Goal: Navigation & Orientation: Find specific page/section

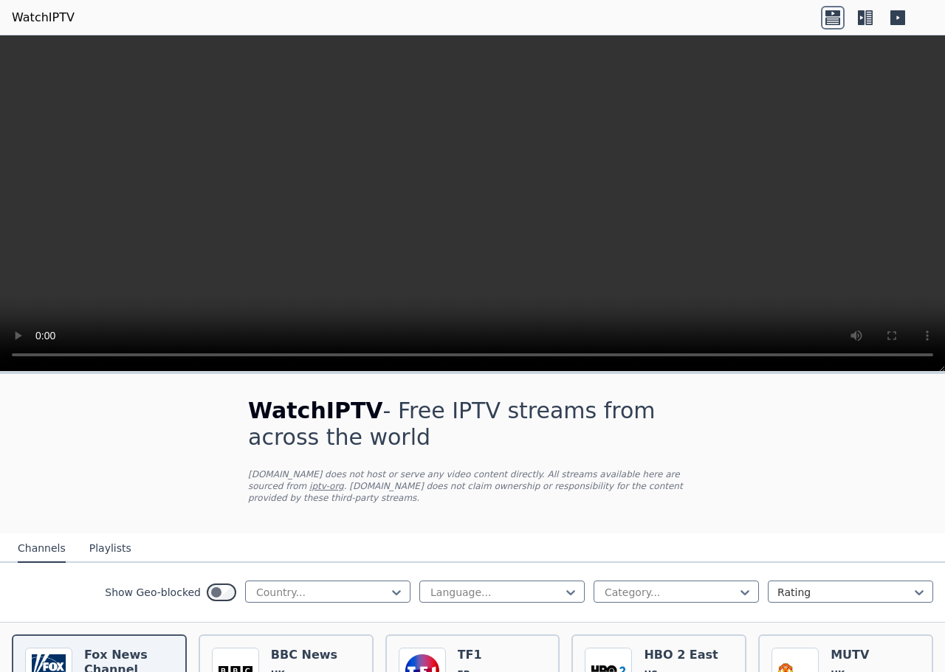
click at [112, 553] on button "Playlists" at bounding box center [110, 549] width 42 height 28
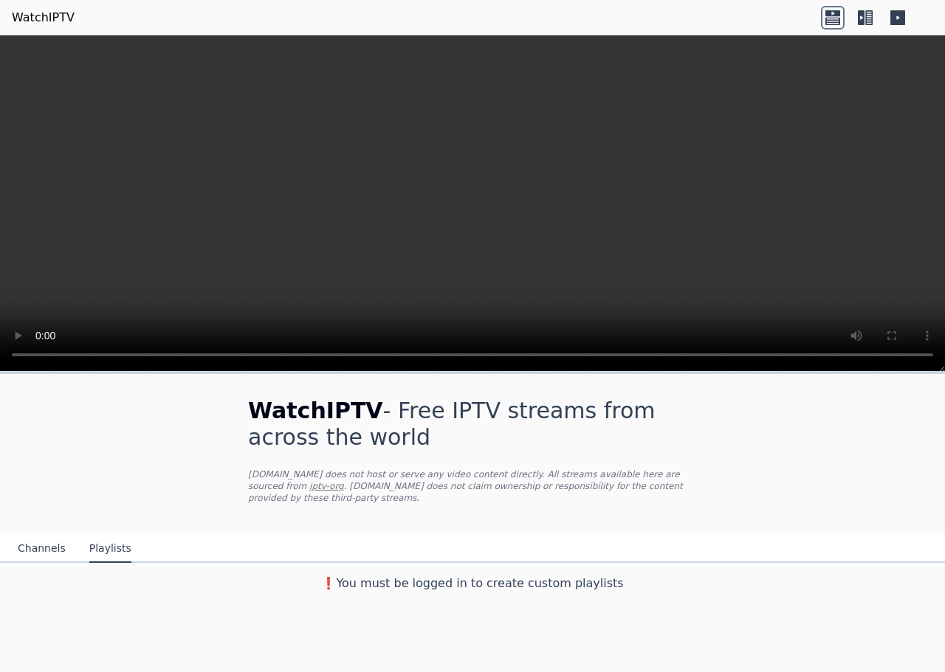
click at [46, 551] on button "Channels" at bounding box center [42, 549] width 48 height 28
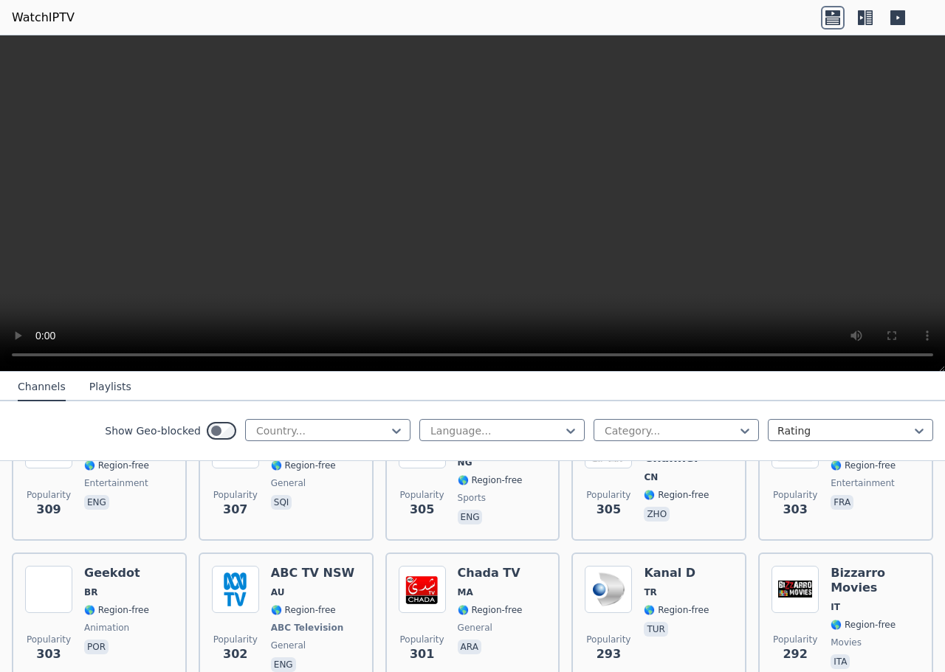
scroll to position [7710, 0]
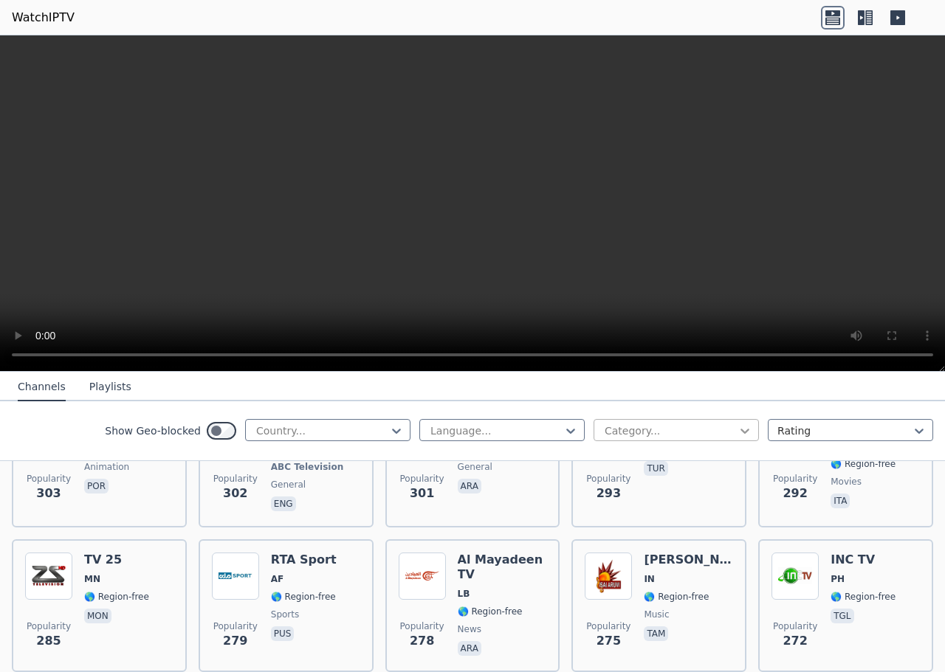
click at [737, 433] on icon at bounding box center [744, 431] width 15 height 15
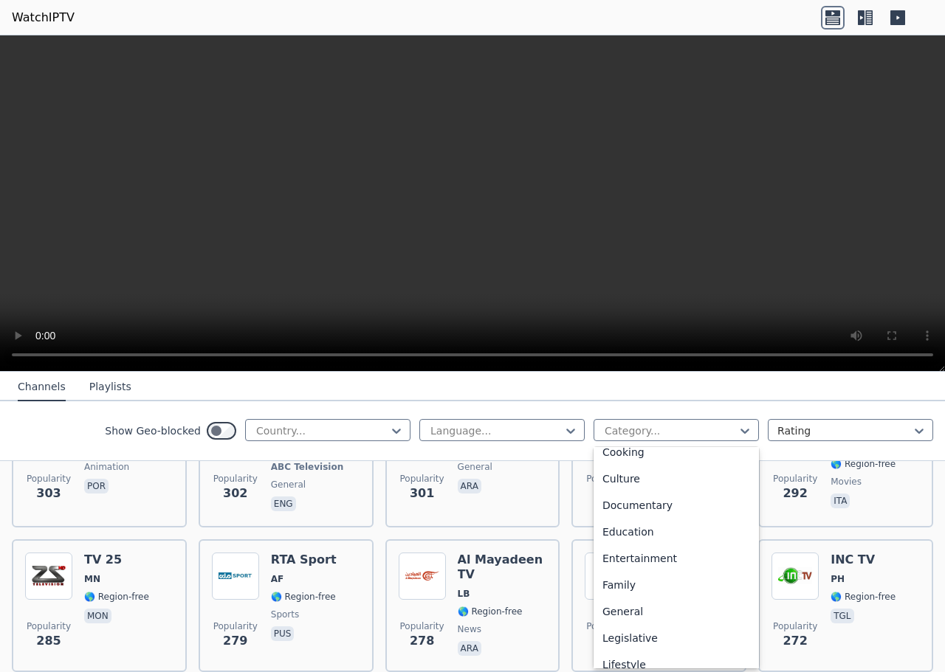
scroll to position [168, 0]
click at [616, 495] on div "Culture" at bounding box center [675, 482] width 165 height 27
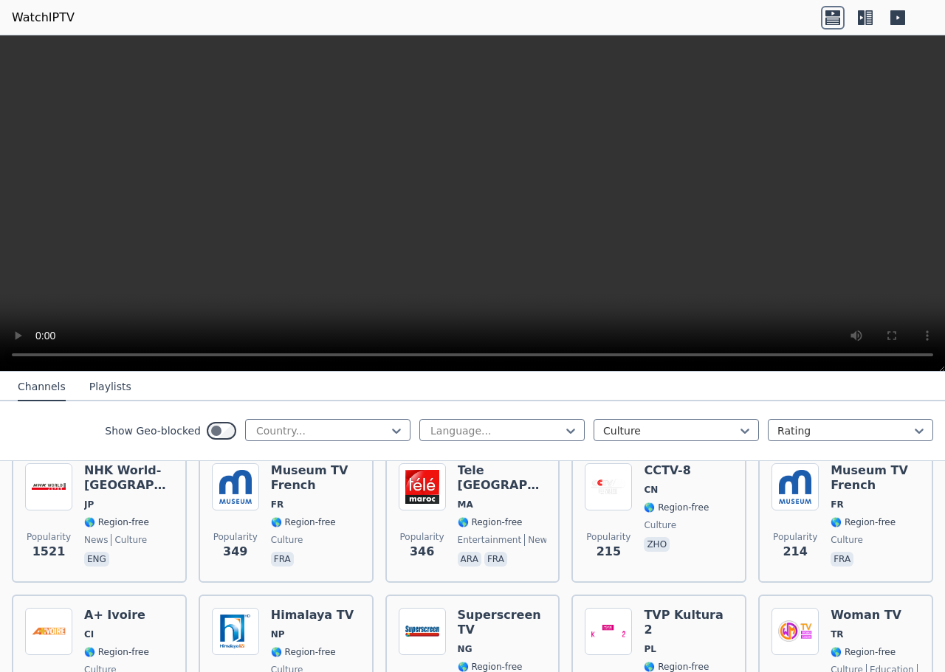
scroll to position [199, 0]
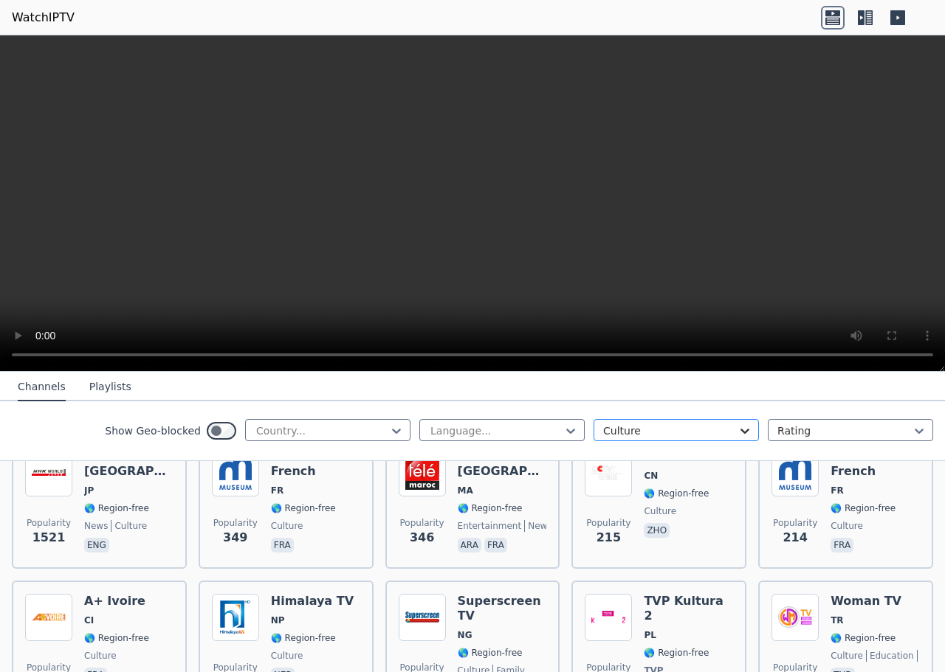
click at [737, 431] on icon at bounding box center [744, 431] width 15 height 15
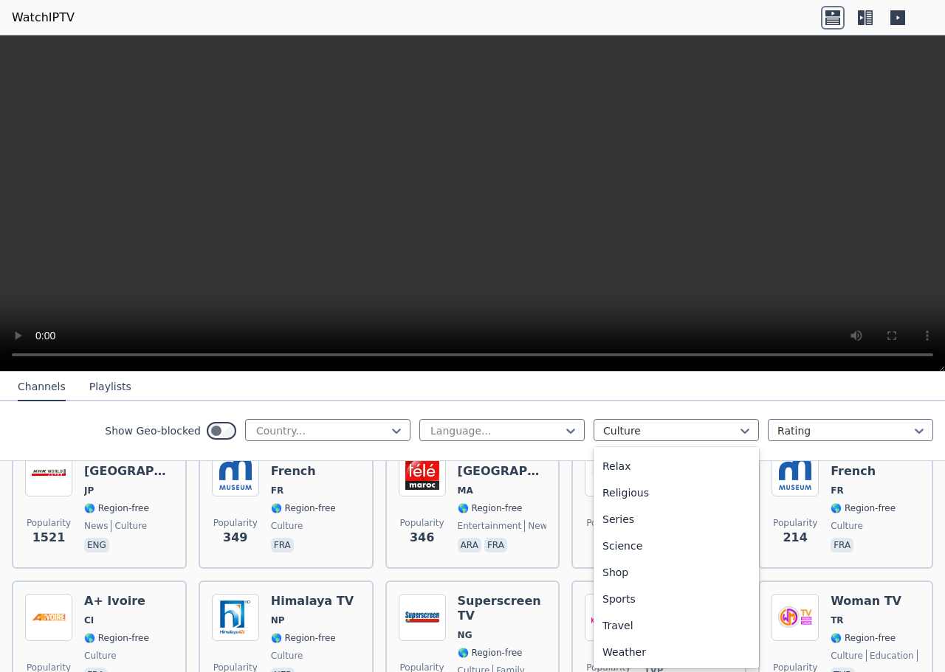
scroll to position [582, 0]
click at [732, 637] on div "All categories Automobiles Animation Business Classic Comedy Cooking Culture Do…" at bounding box center [675, 557] width 165 height 221
click at [915, 433] on icon at bounding box center [919, 431] width 9 height 5
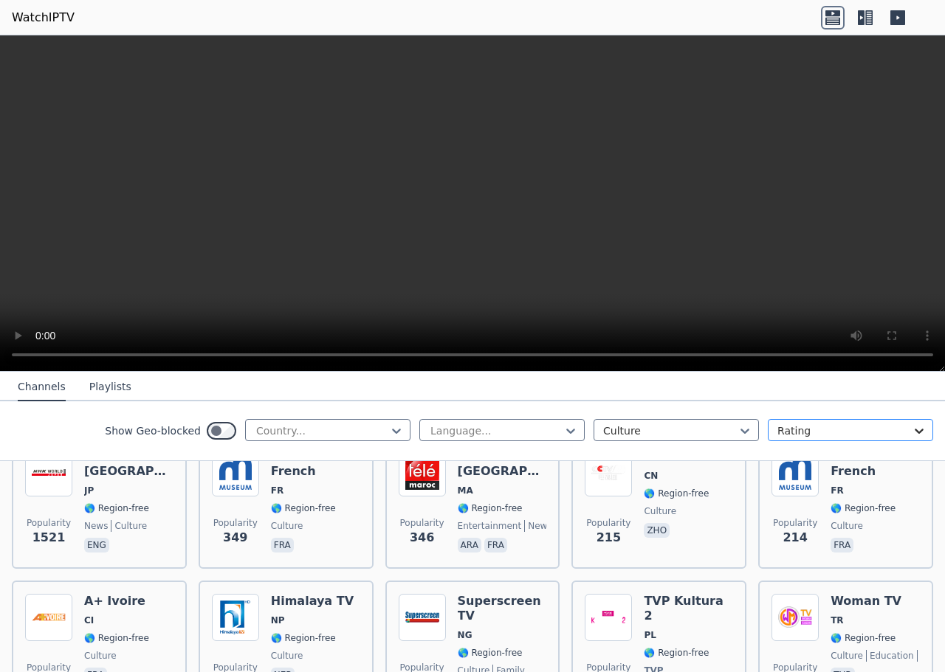
click at [915, 433] on icon at bounding box center [919, 431] width 9 height 5
click at [737, 435] on icon at bounding box center [744, 431] width 15 height 15
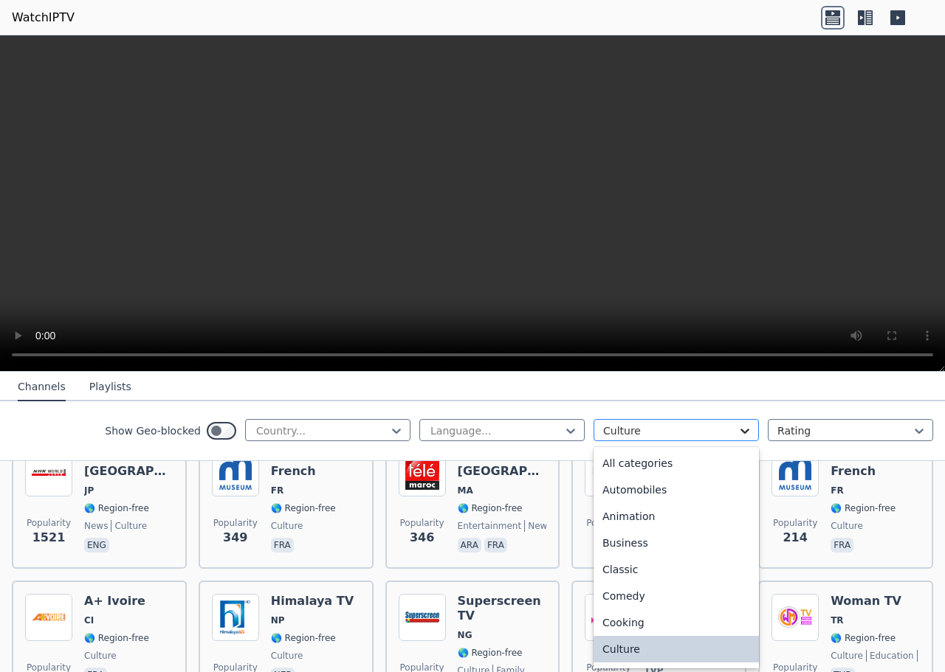
scroll to position [27, 0]
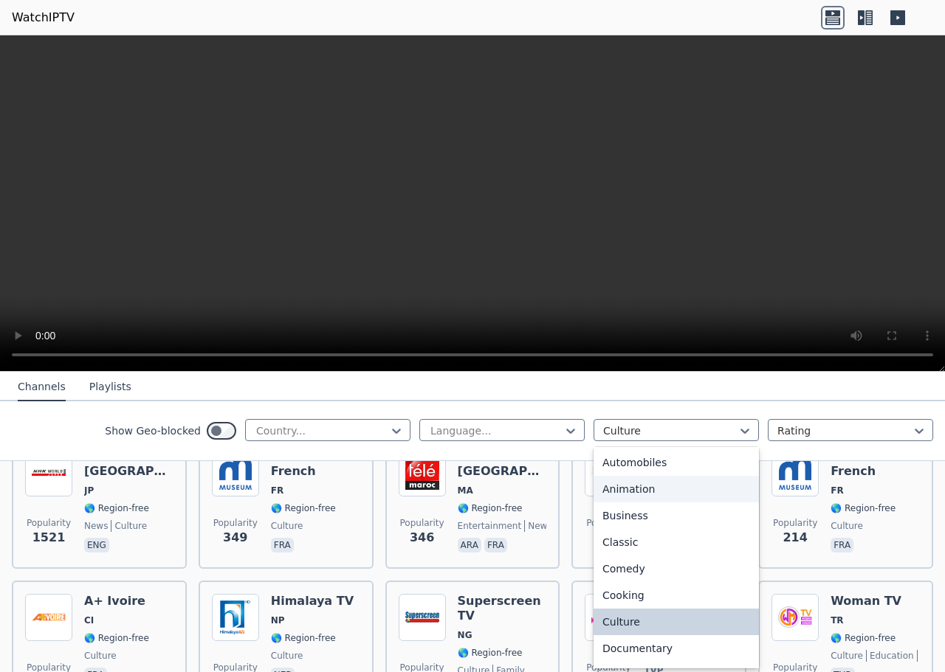
click at [619, 492] on div "Animation" at bounding box center [675, 489] width 165 height 27
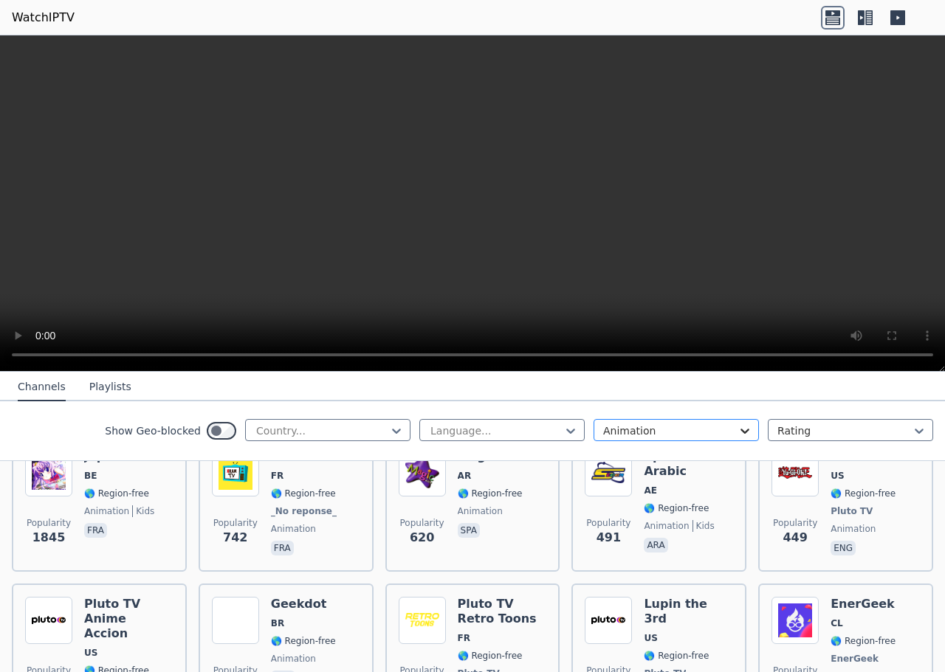
click at [738, 430] on icon at bounding box center [744, 431] width 15 height 15
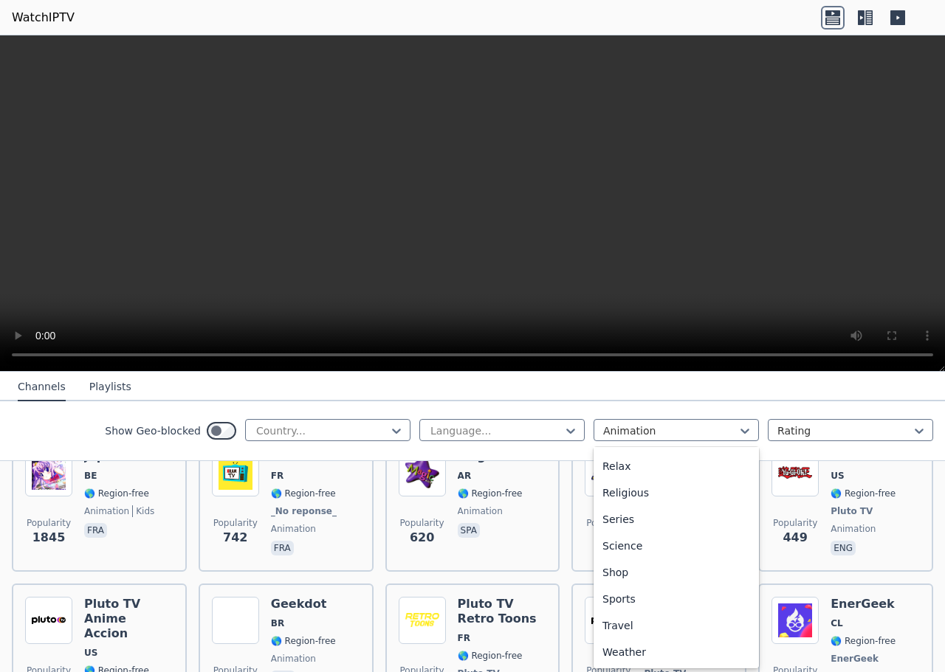
scroll to position [582, 0]
click at [625, 480] on div "Religious" at bounding box center [675, 493] width 165 height 27
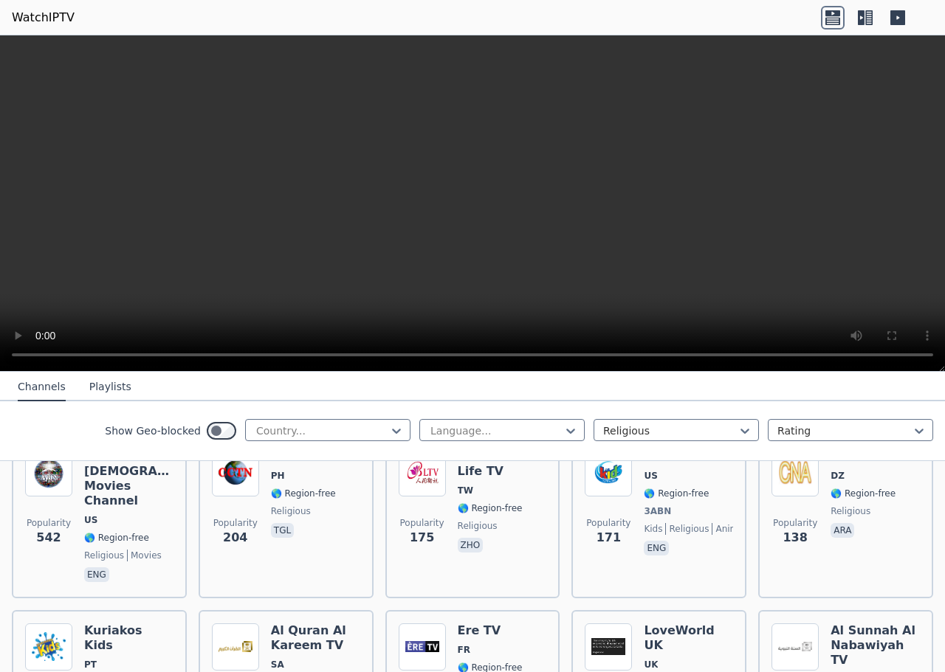
scroll to position [389, 0]
